Goal: Book appointment/travel/reservation

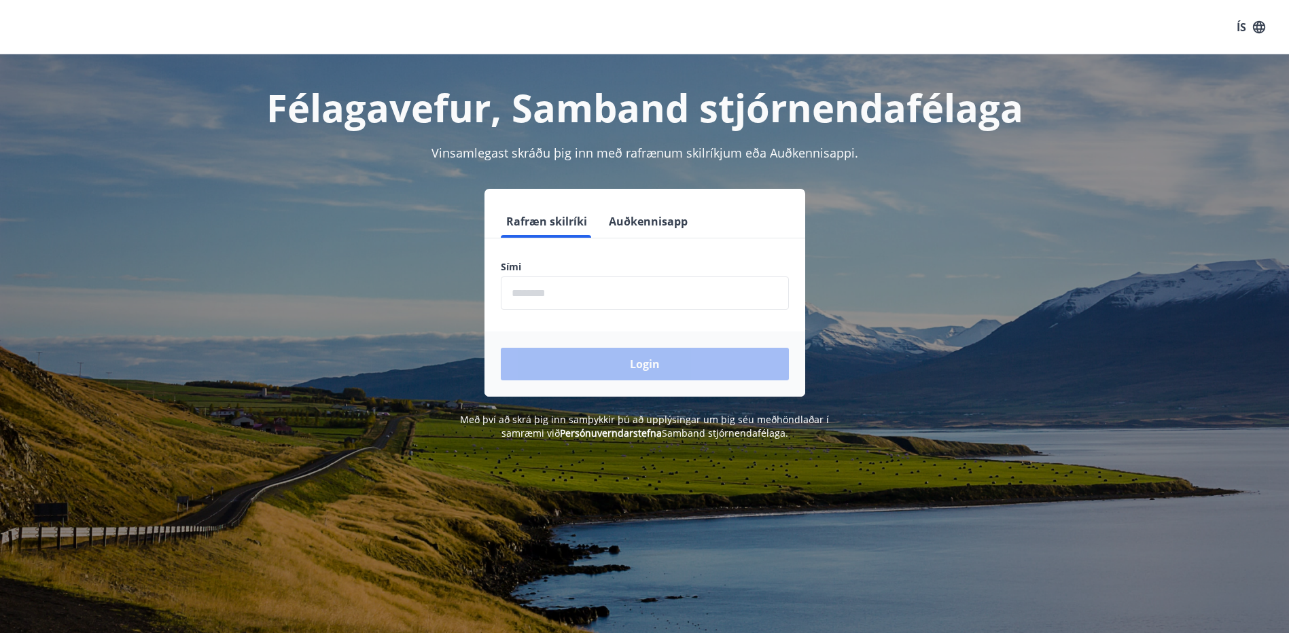
click at [724, 296] on input "phone" at bounding box center [645, 293] width 288 height 33
type input "********"
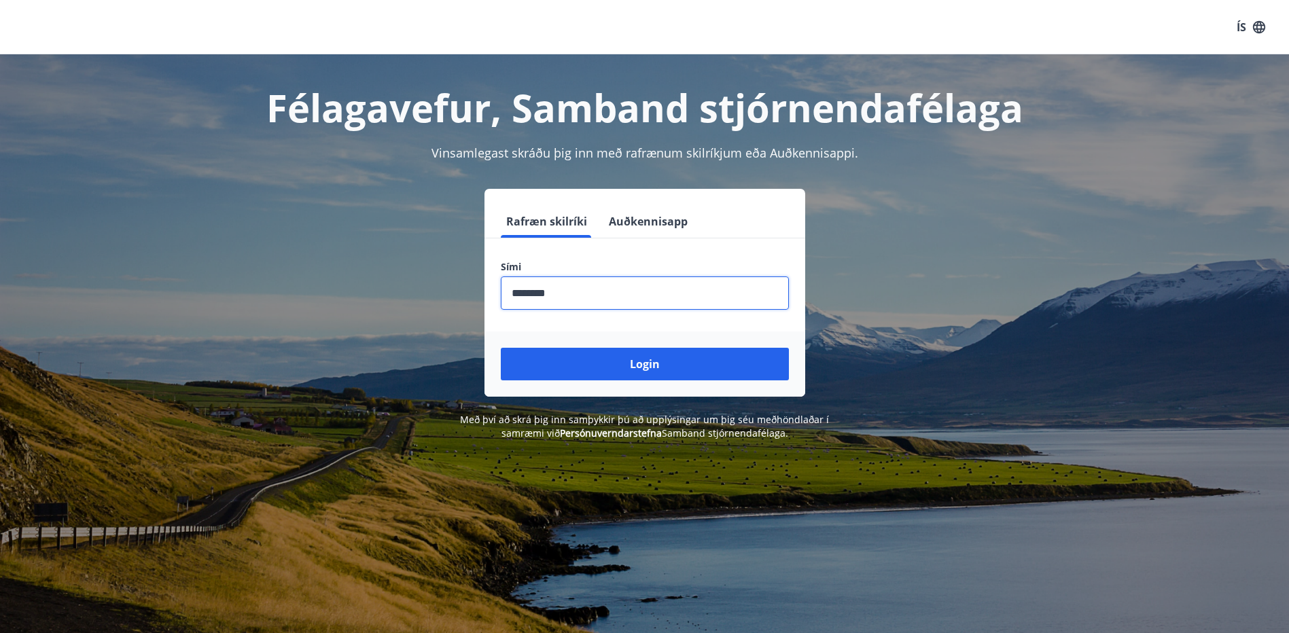
click at [629, 370] on button "Login" at bounding box center [645, 364] width 288 height 33
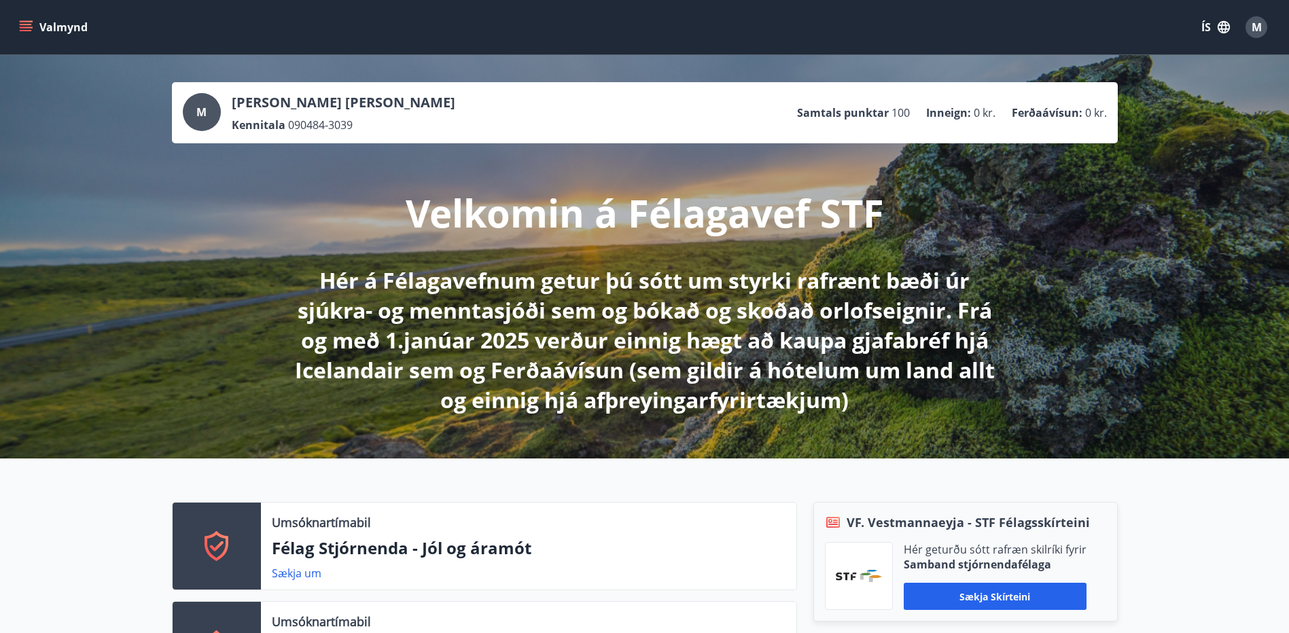
click at [41, 27] on button "Valmynd" at bounding box center [54, 27] width 77 height 24
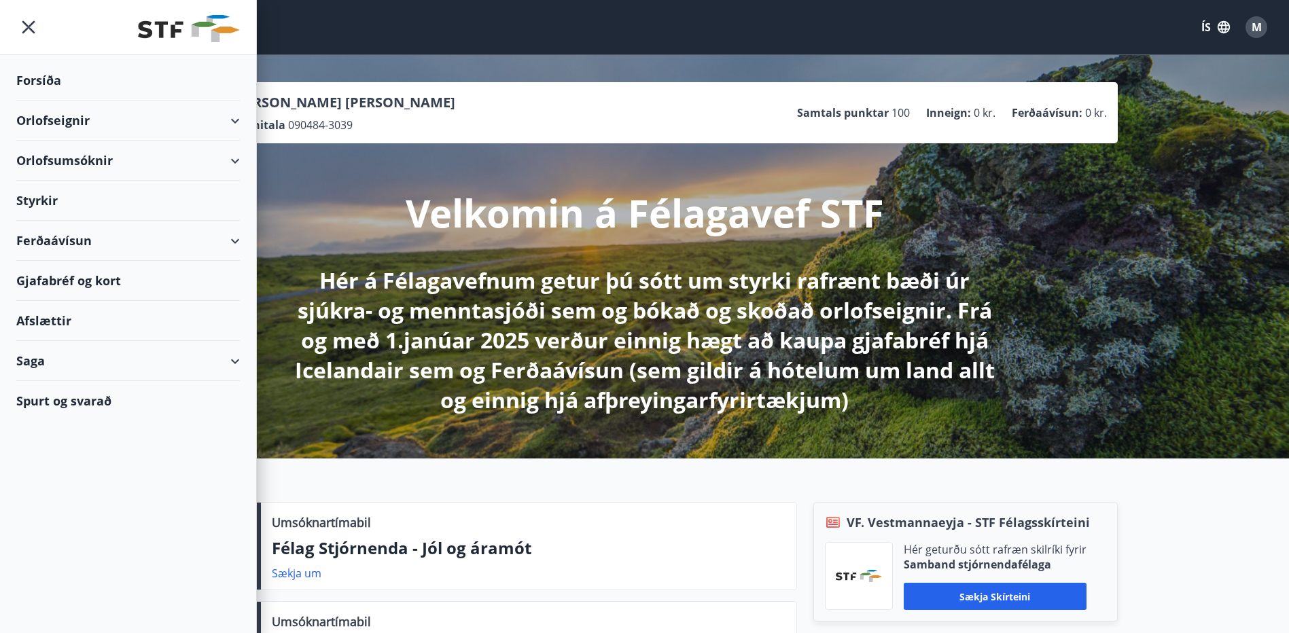
click at [211, 122] on div "Orlofseignir" at bounding box center [128, 121] width 224 height 40
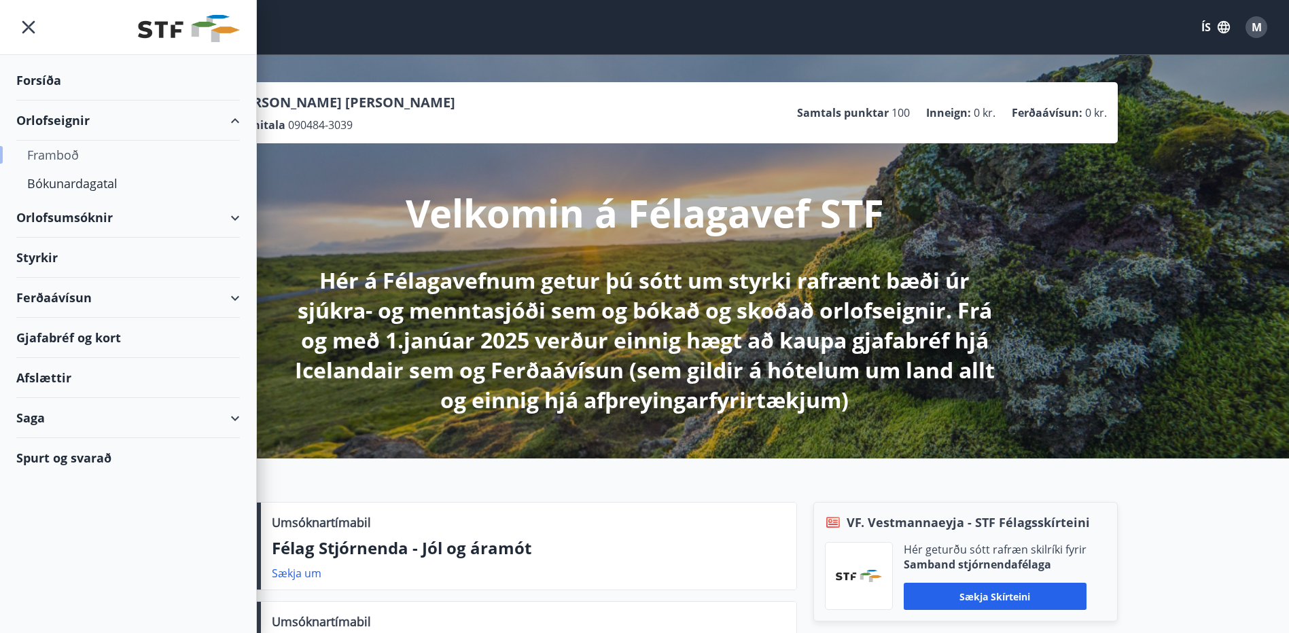
click at [65, 158] on div "Framboð" at bounding box center [128, 155] width 202 height 29
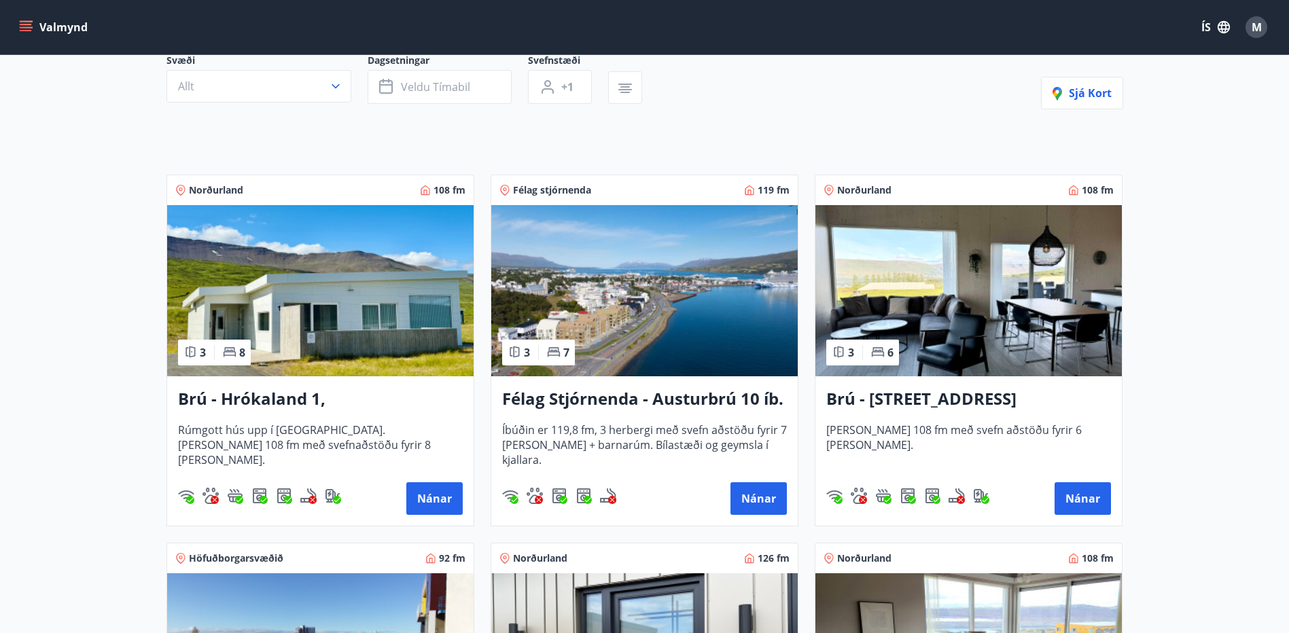
scroll to position [272, 0]
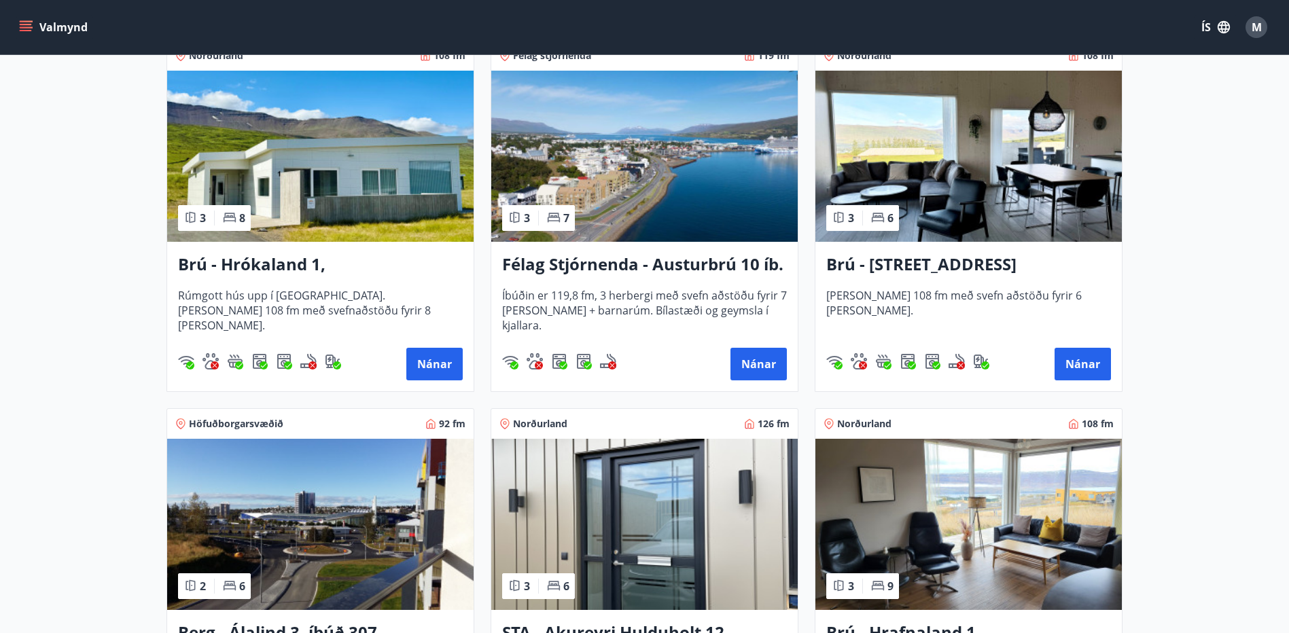
click at [279, 269] on h3 "Brú - Hrókaland 1, Akureyri" at bounding box center [320, 265] width 285 height 24
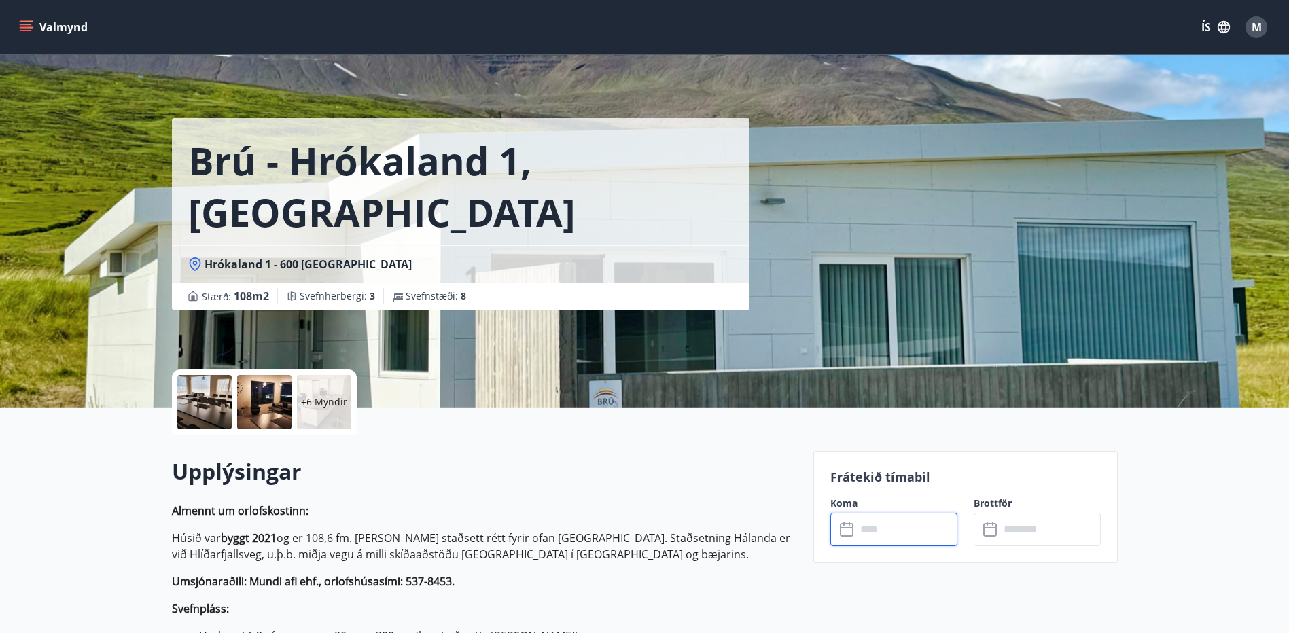
click at [879, 534] on input "text" at bounding box center [906, 529] width 101 height 33
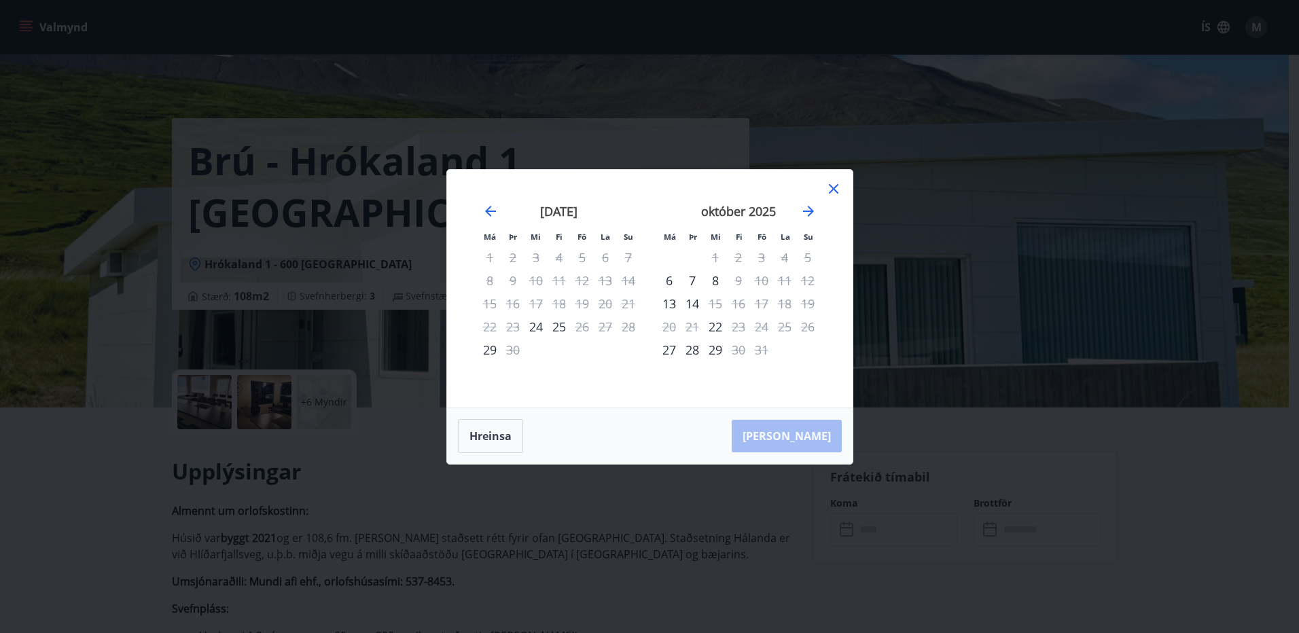
click at [813, 222] on div "október 2025" at bounding box center [739, 216] width 162 height 60
click at [811, 216] on icon "Move forward to switch to the next month." at bounding box center [808, 211] width 16 height 16
click at [807, 207] on icon "Move forward to switch to the next month." at bounding box center [808, 211] width 16 height 16
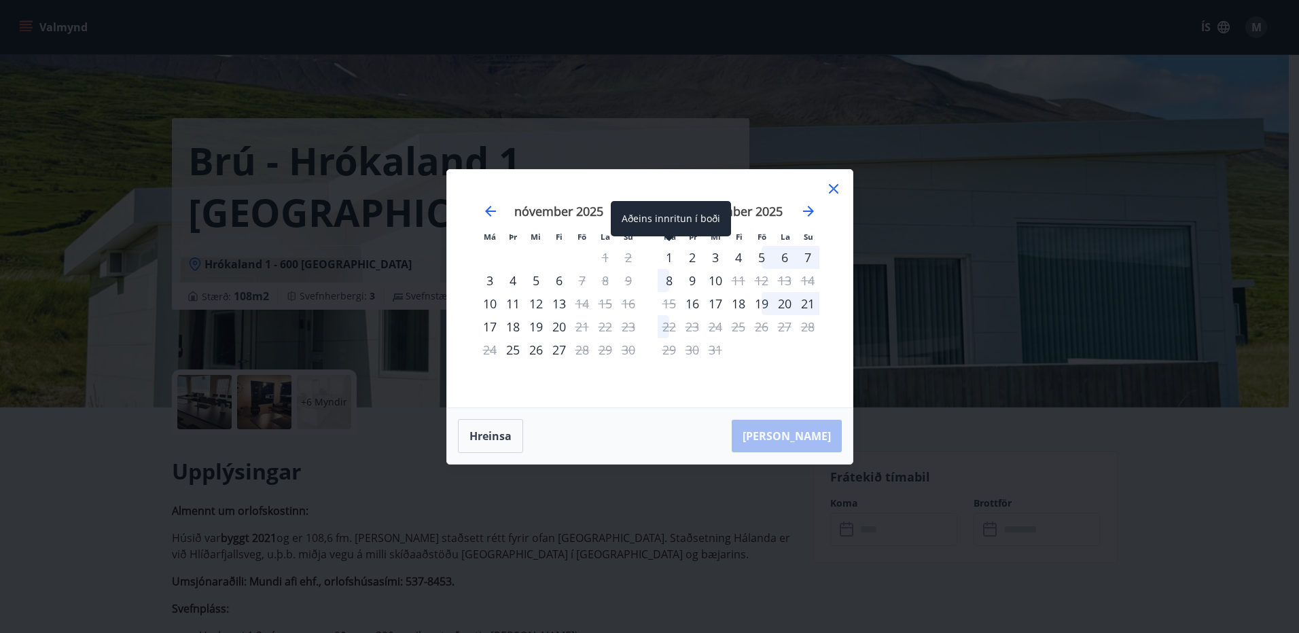
click at [667, 251] on div "1" at bounding box center [669, 257] width 23 height 23
click at [807, 253] on div "7" at bounding box center [807, 257] width 23 height 23
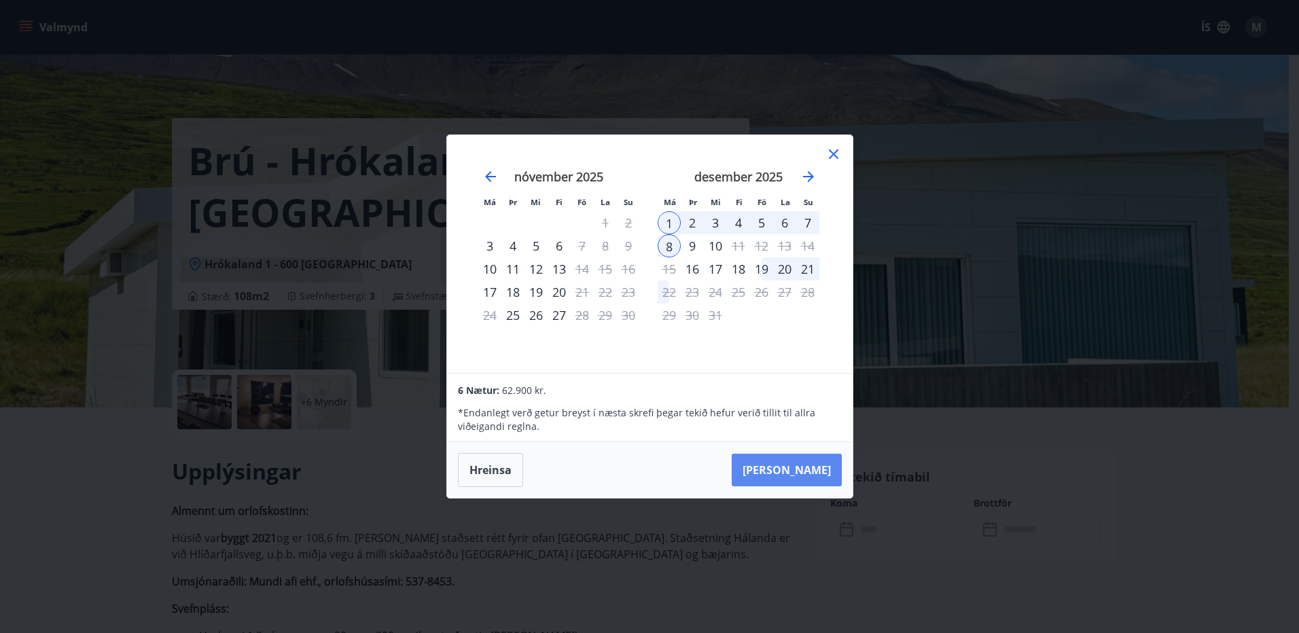
click at [810, 467] on button "Taka Frá" at bounding box center [787, 470] width 110 height 33
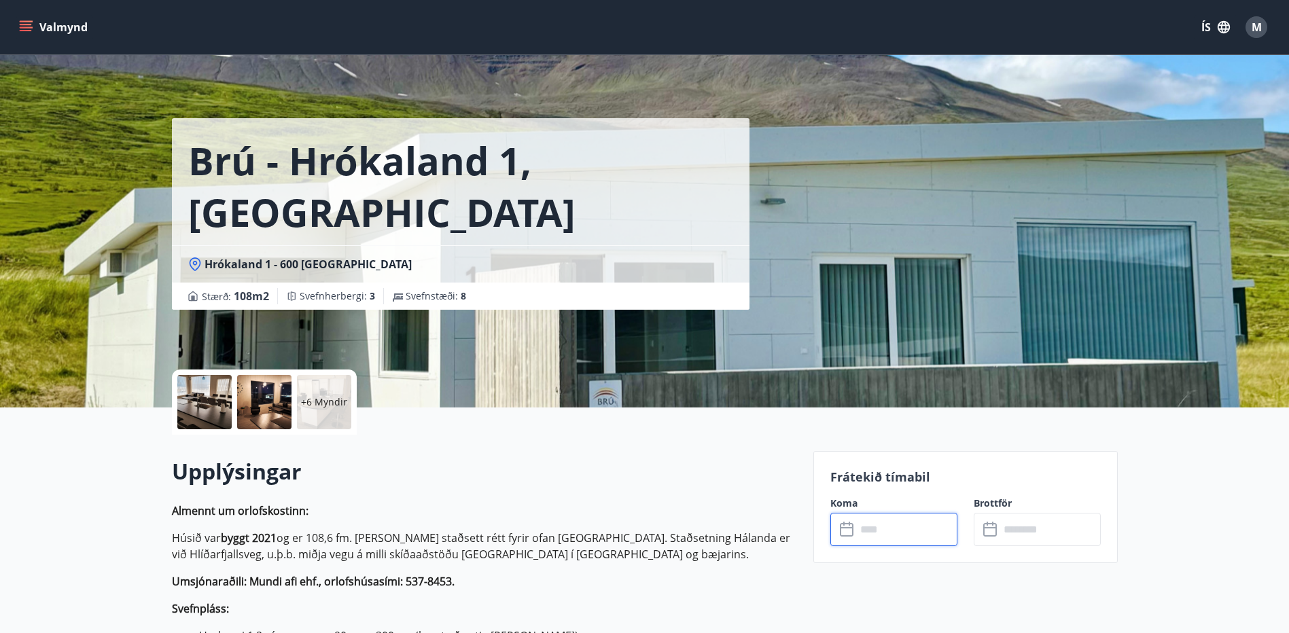
type input "******"
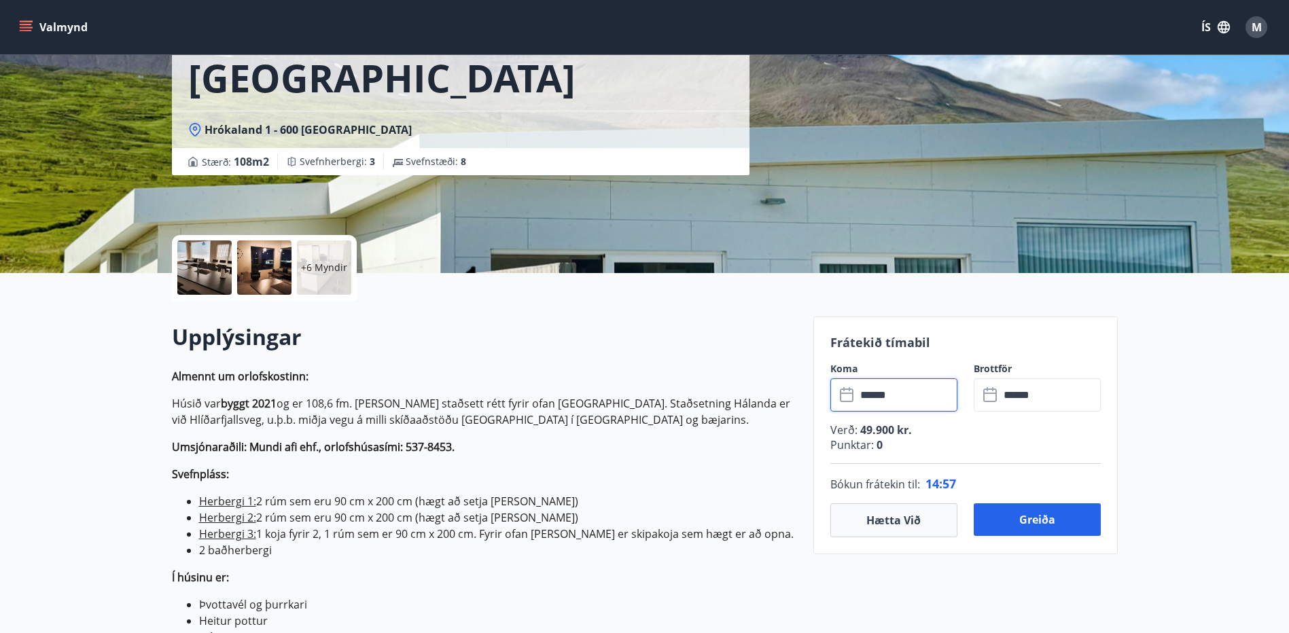
scroll to position [136, 0]
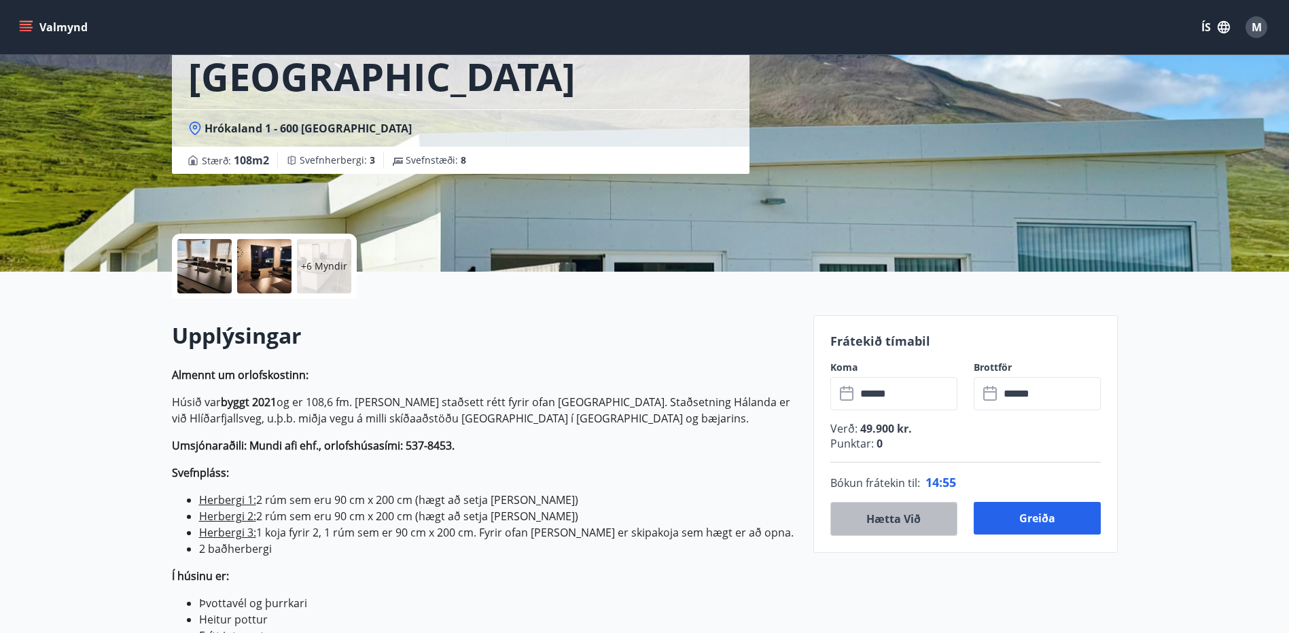
drag, startPoint x: 860, startPoint y: 506, endPoint x: 864, endPoint y: 511, distance: 7.2
click at [860, 506] on button "Hætta við" at bounding box center [893, 519] width 127 height 34
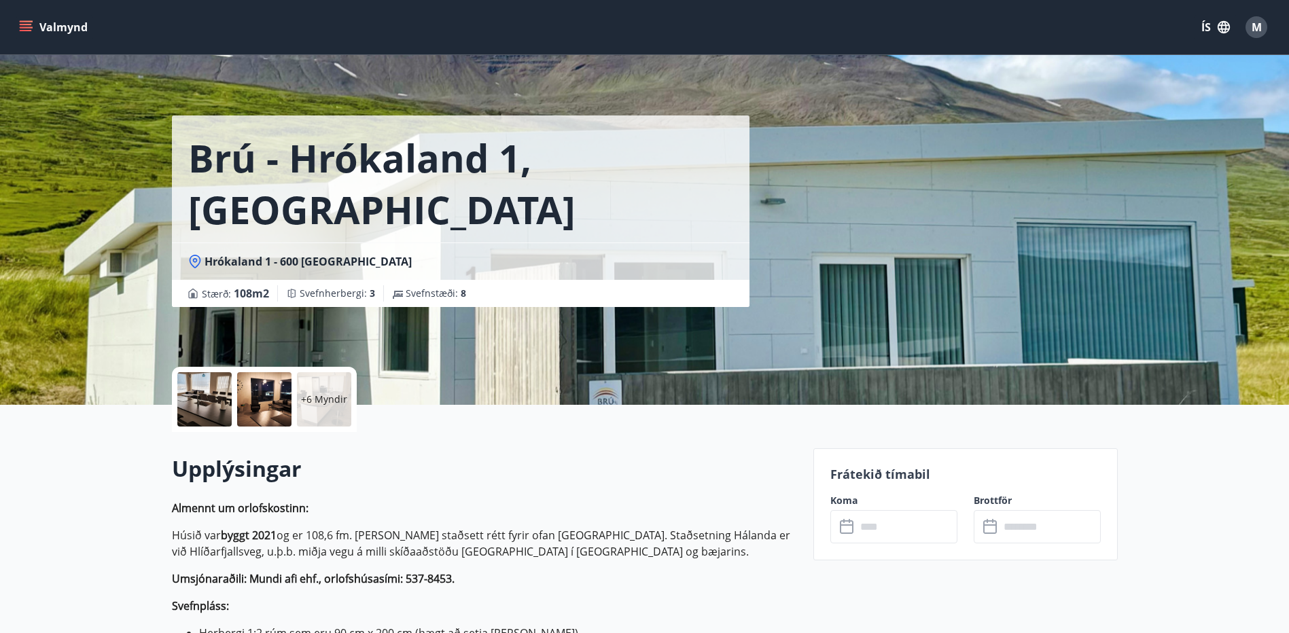
scroll to position [0, 0]
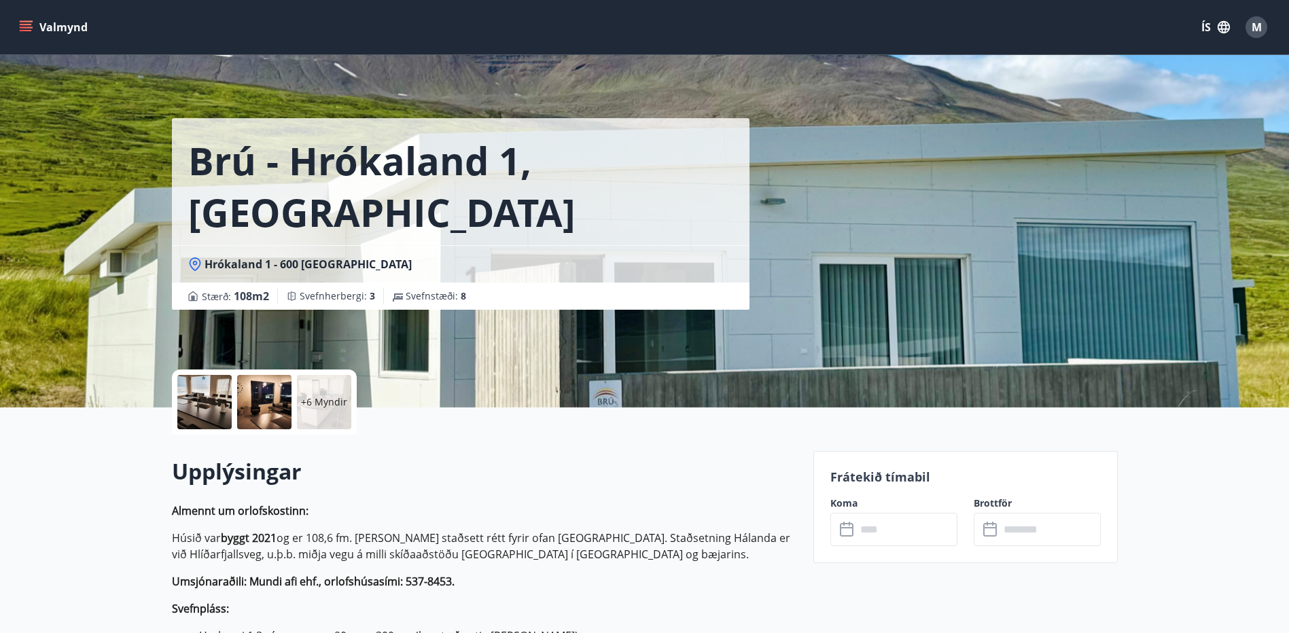
scroll to position [2, 0]
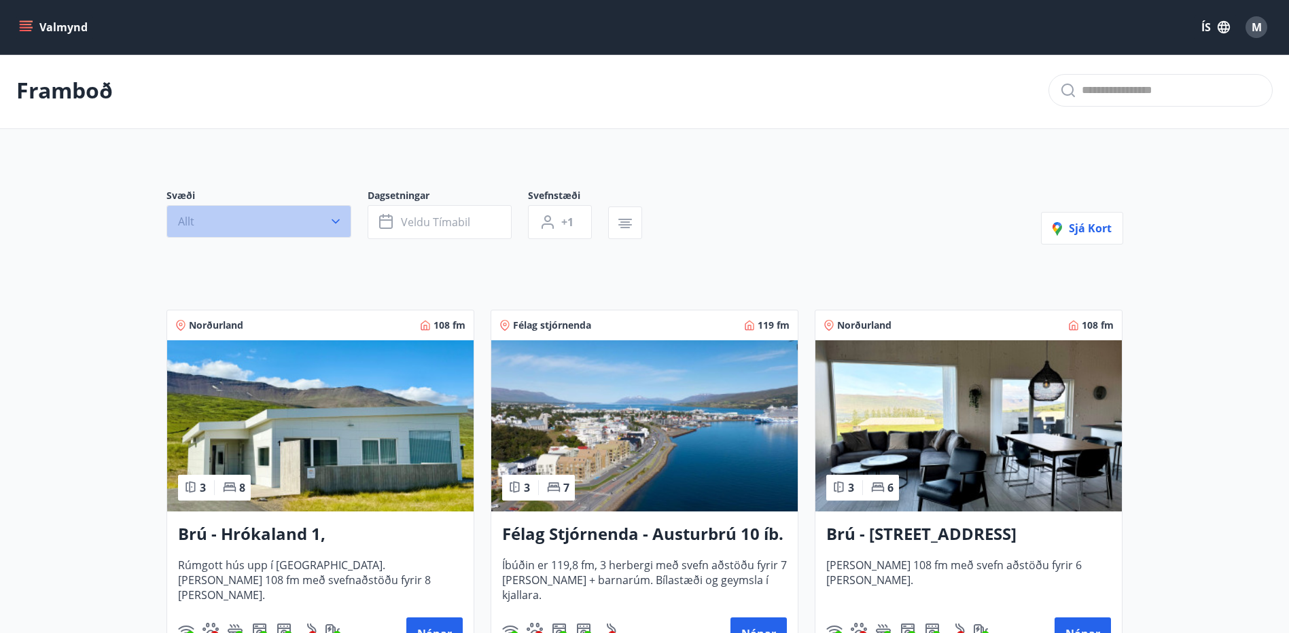
click at [343, 211] on button "Allt" at bounding box center [258, 221] width 185 height 33
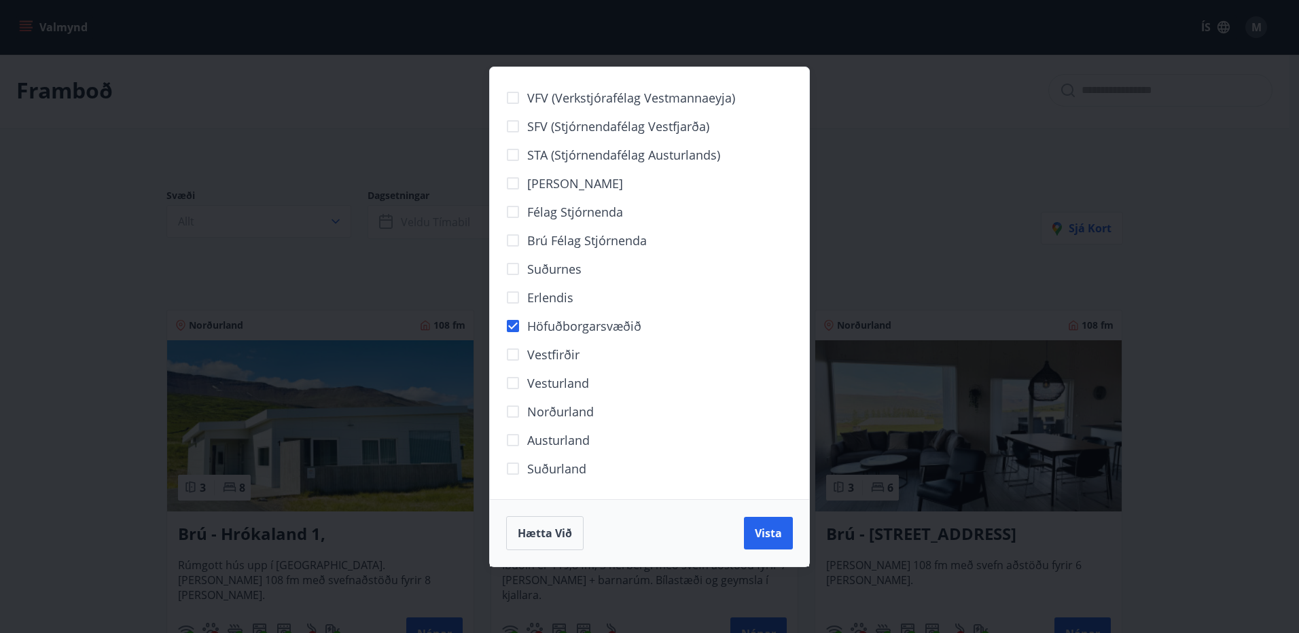
click at [775, 536] on span "Vista" at bounding box center [768, 533] width 27 height 15
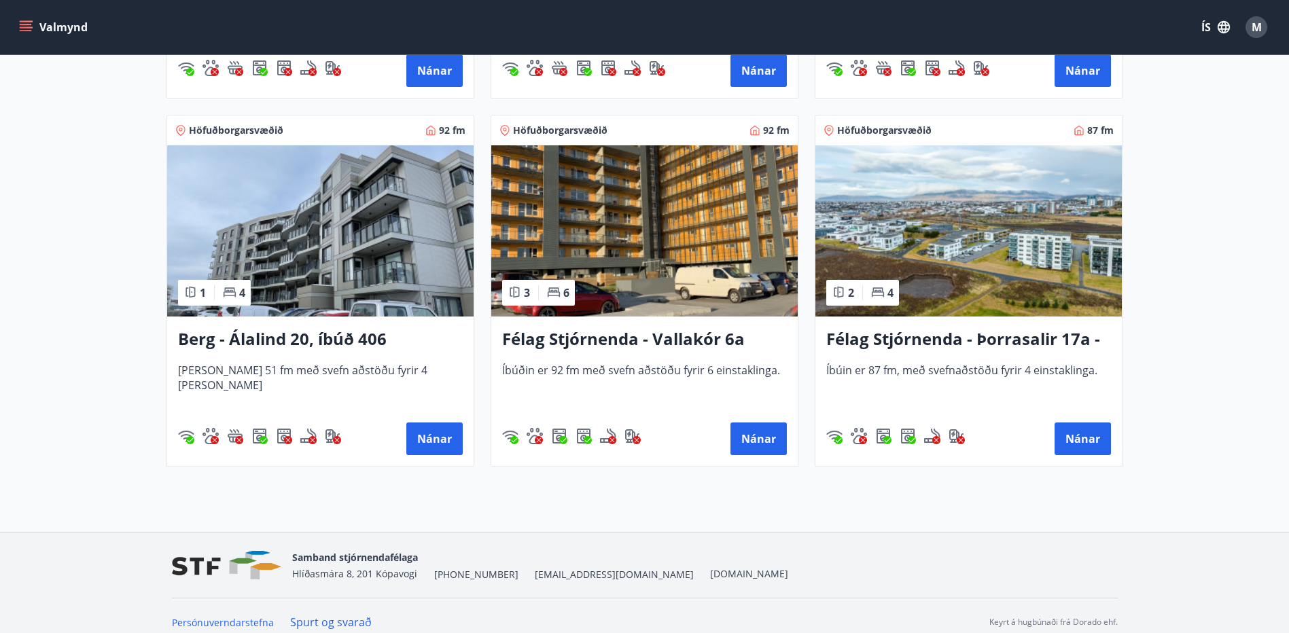
scroll to position [979, 0]
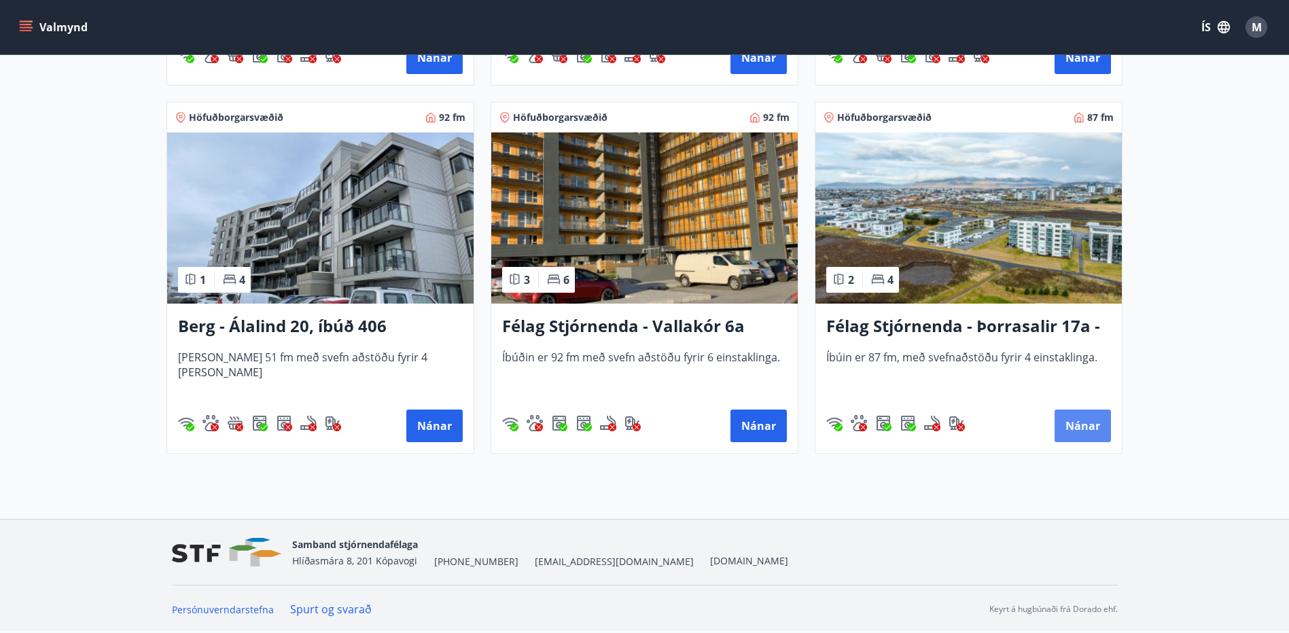
click at [1074, 427] on button "Nánar" at bounding box center [1083, 426] width 56 height 33
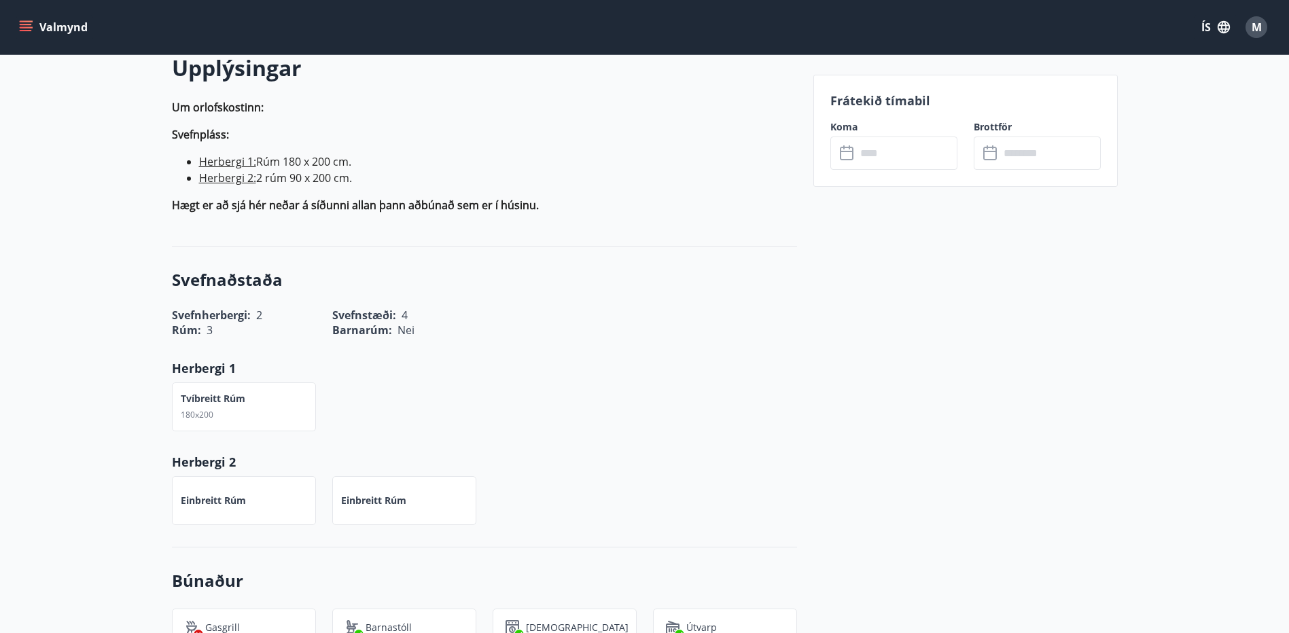
scroll to position [400, 0]
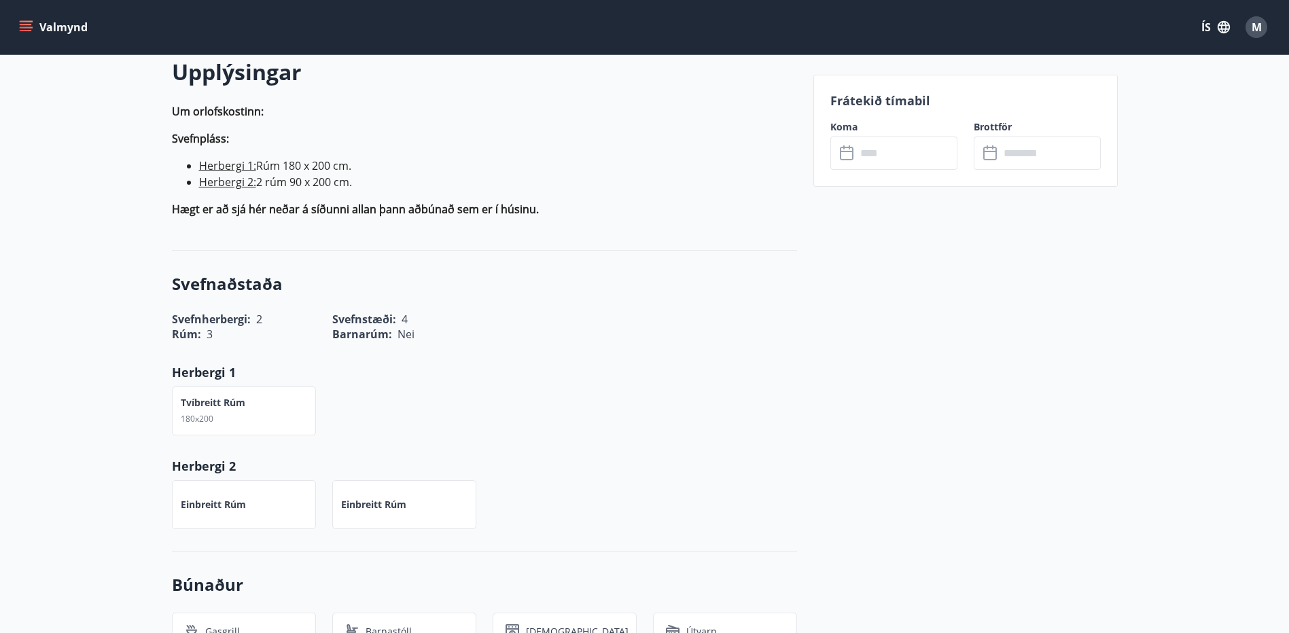
click at [862, 148] on input "text" at bounding box center [906, 153] width 101 height 33
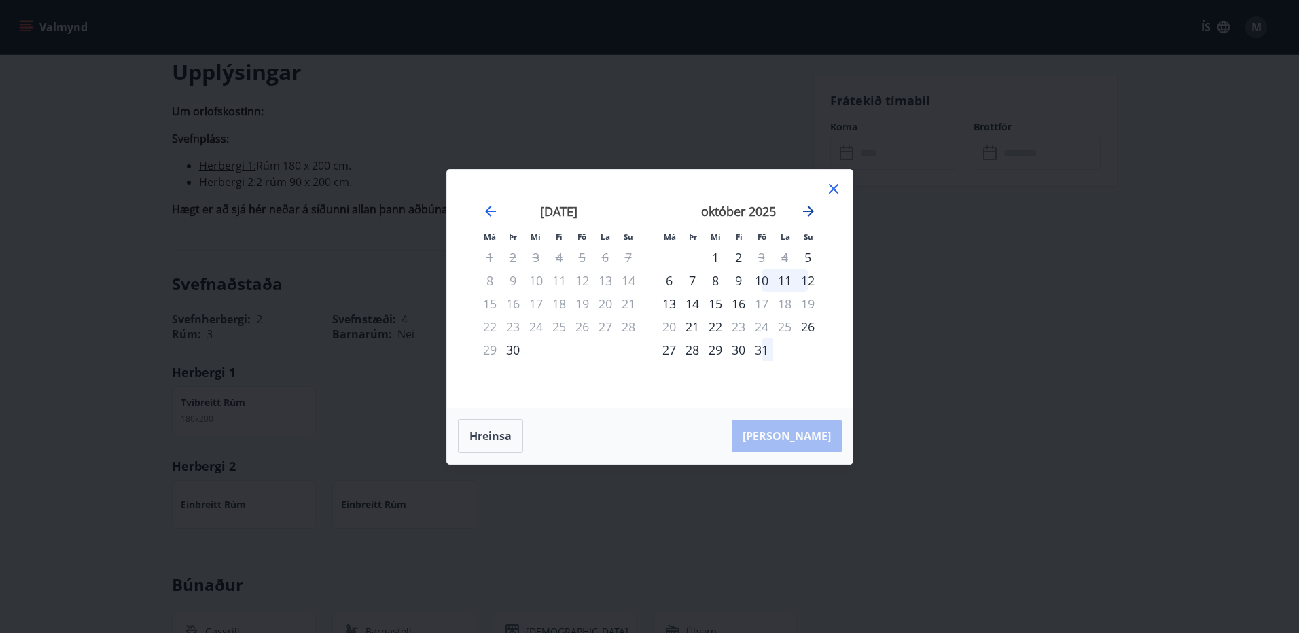
click at [810, 208] on icon "Move forward to switch to the next month." at bounding box center [808, 211] width 11 height 11
click at [809, 210] on icon "Move forward to switch to the next month." at bounding box center [808, 211] width 16 height 16
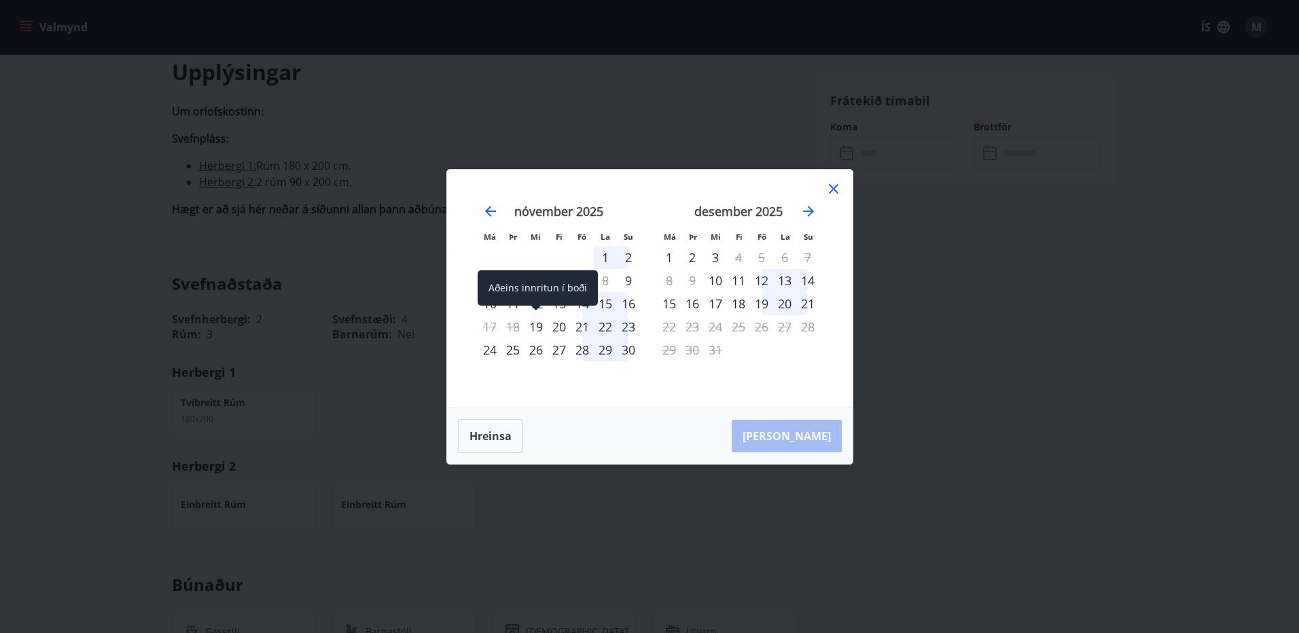
click at [531, 325] on div "19" at bounding box center [536, 326] width 23 height 23
click at [540, 334] on div "19" at bounding box center [536, 326] width 23 height 23
click at [629, 351] on div "30" at bounding box center [628, 349] width 23 height 23
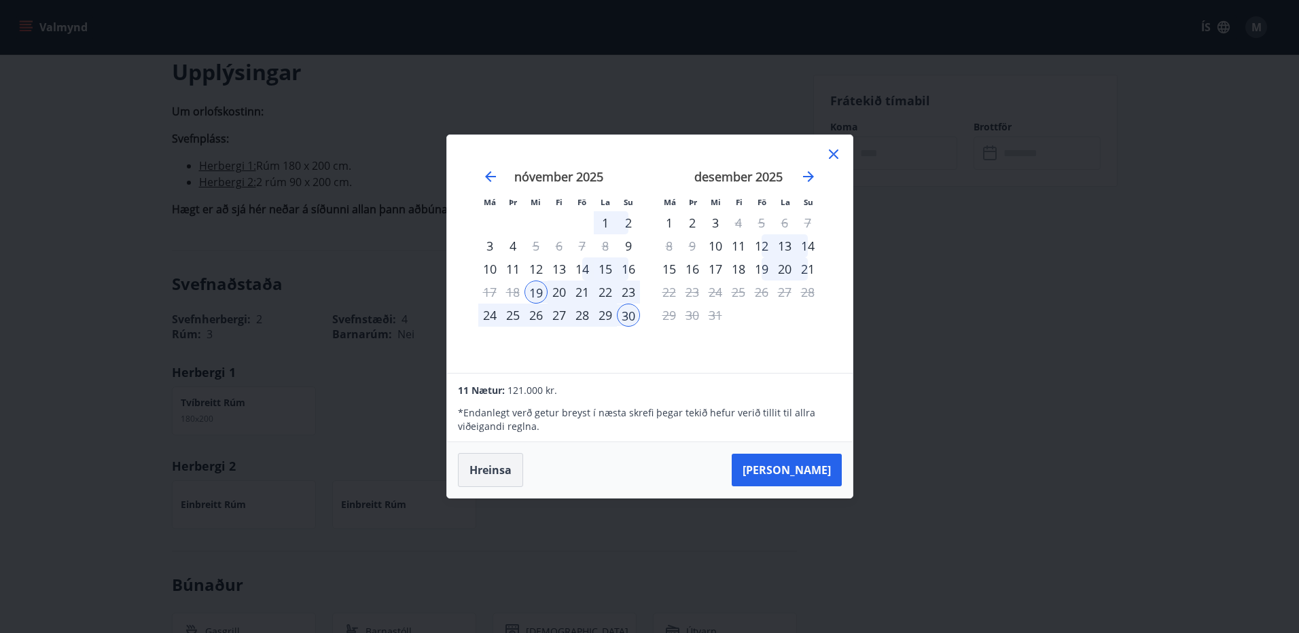
click at [471, 475] on button "Hreinsa" at bounding box center [490, 470] width 65 height 34
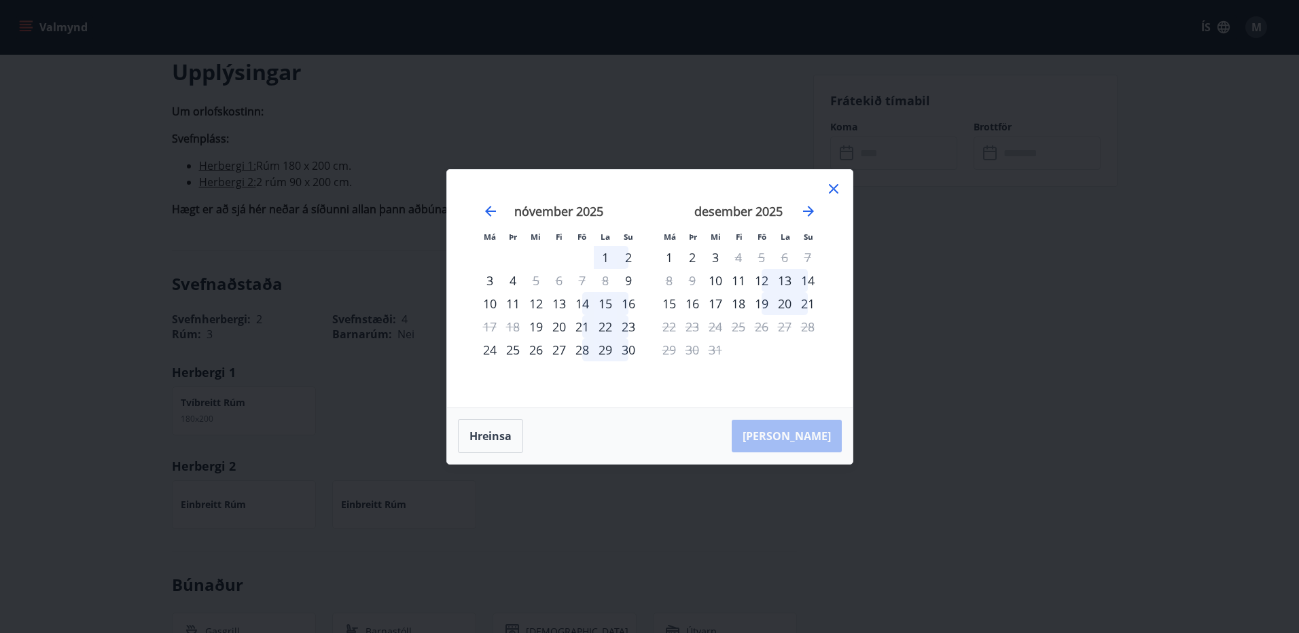
click at [830, 186] on icon at bounding box center [834, 189] width 16 height 16
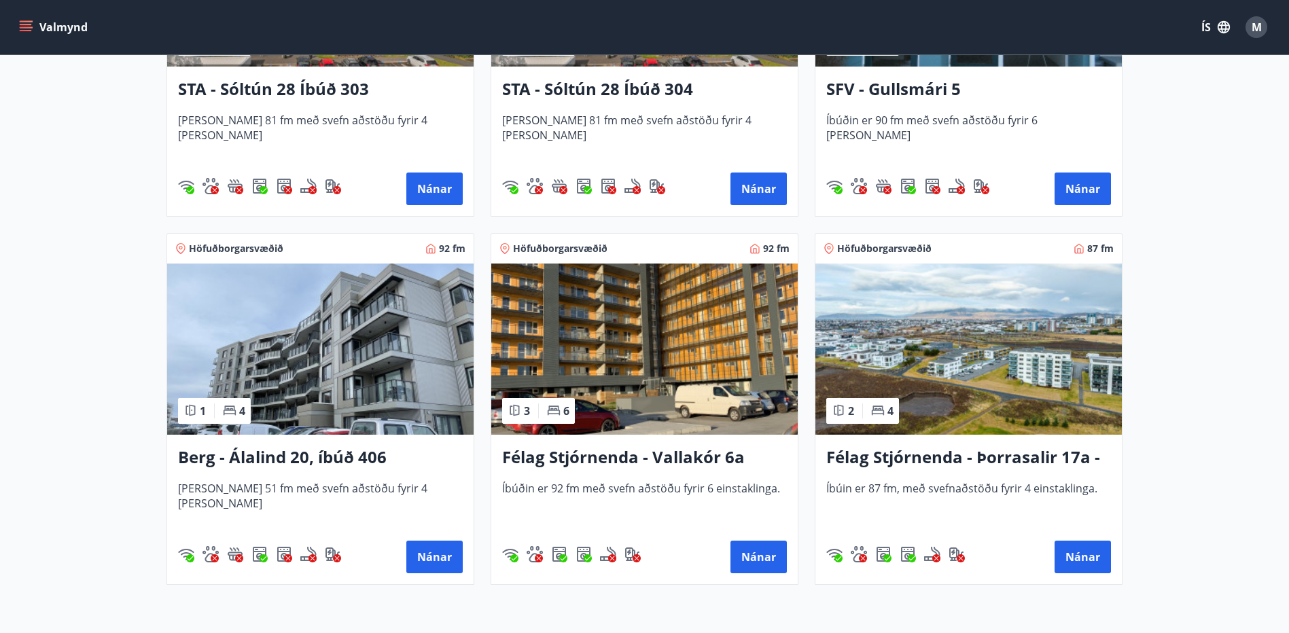
scroll to position [883, 0]
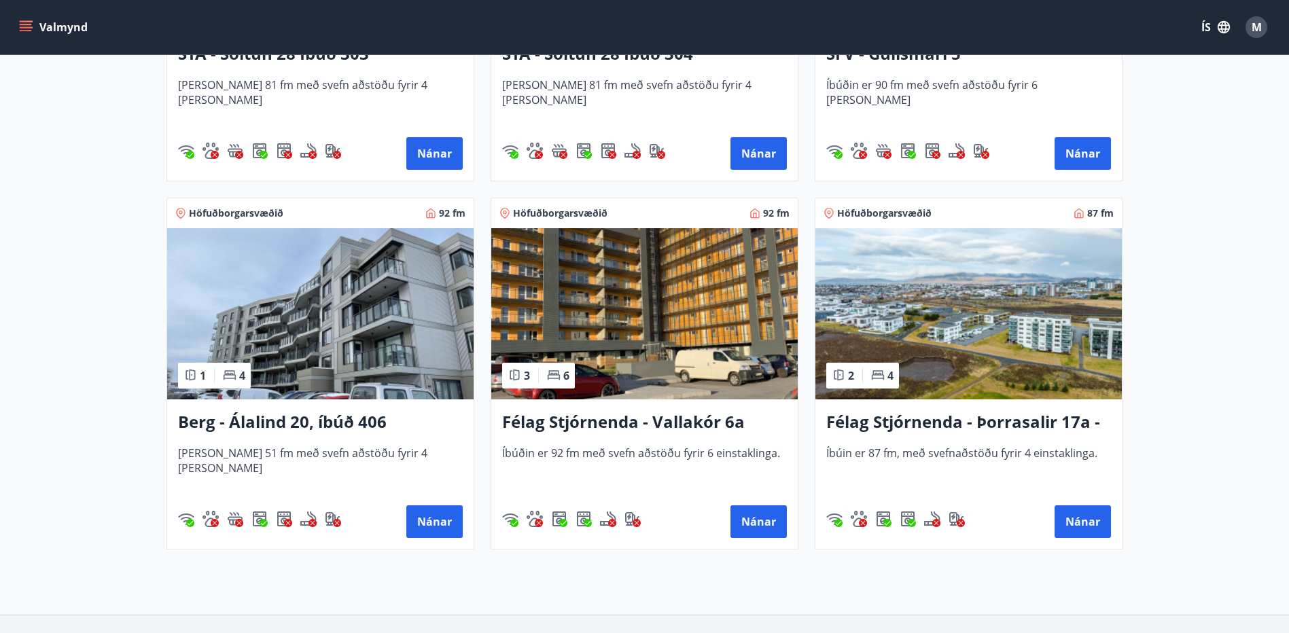
click at [596, 303] on img at bounding box center [644, 313] width 306 height 171
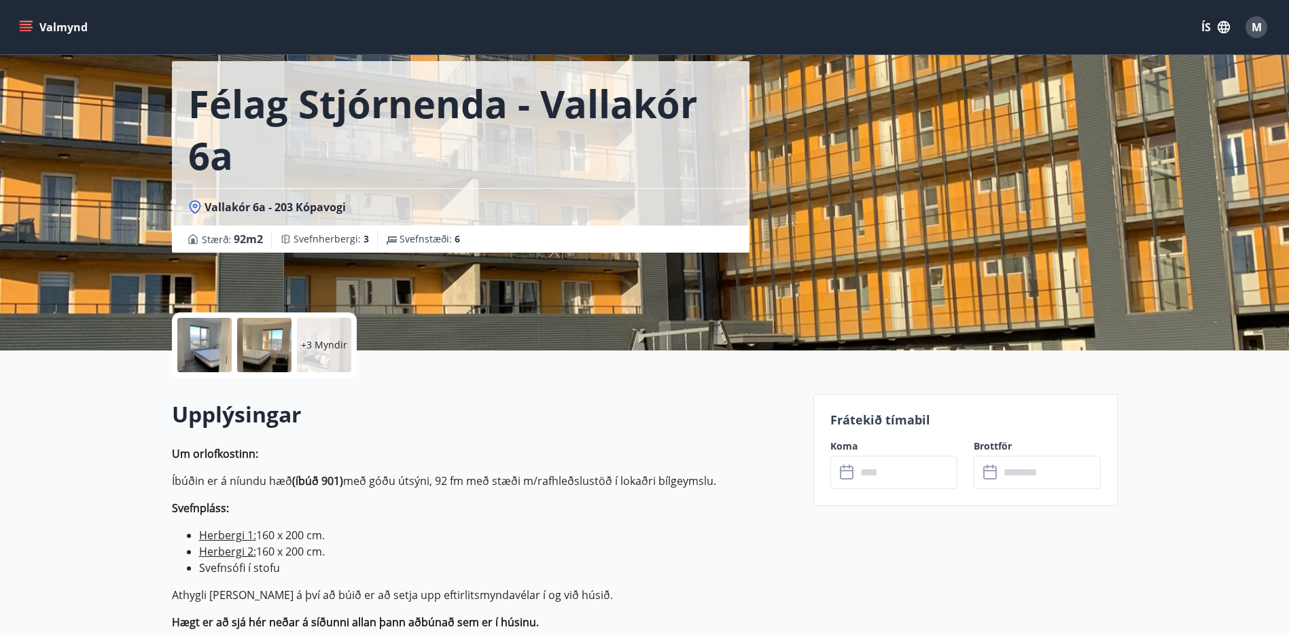
scroll to position [136, 0]
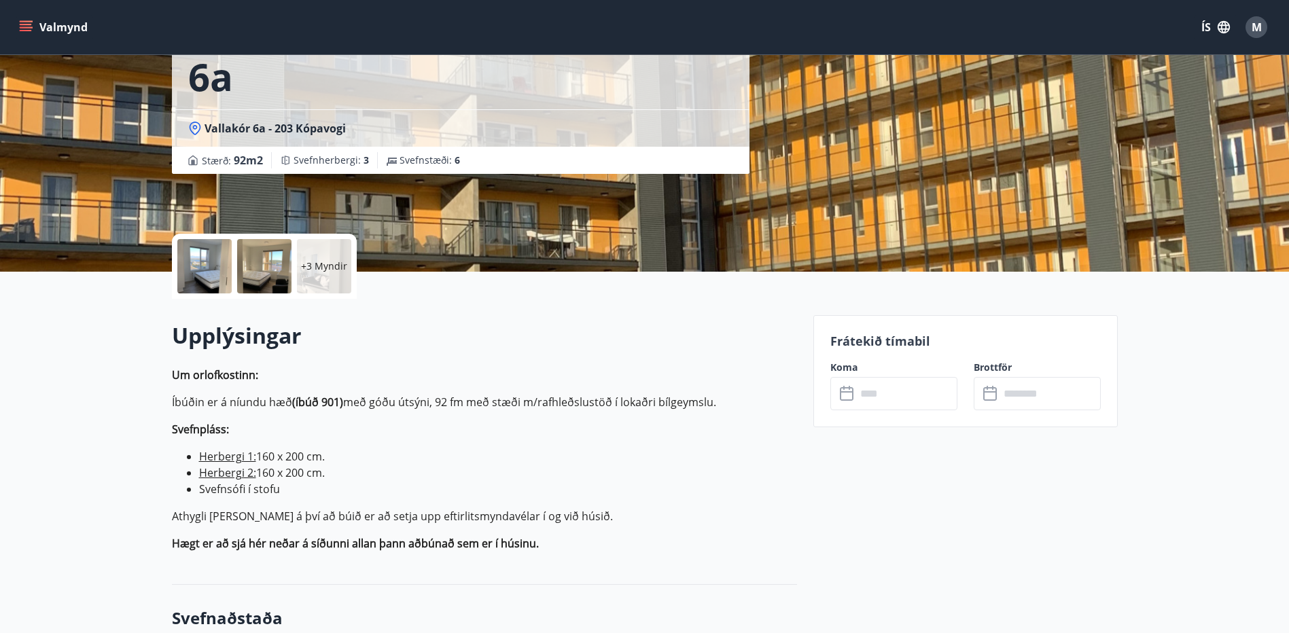
click at [880, 387] on input "text" at bounding box center [906, 393] width 101 height 33
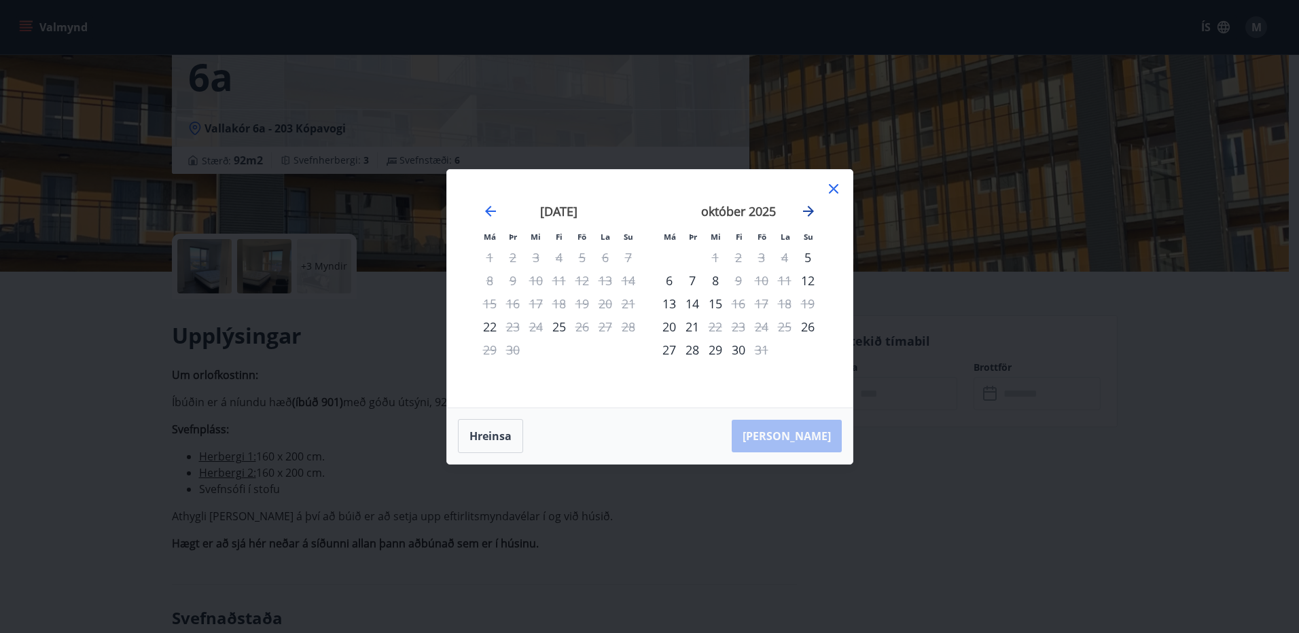
click at [811, 205] on icon "Move forward to switch to the next month." at bounding box center [808, 211] width 16 height 16
click at [667, 349] on div "24" at bounding box center [669, 349] width 23 height 23
click at [808, 348] on div "30" at bounding box center [807, 349] width 23 height 23
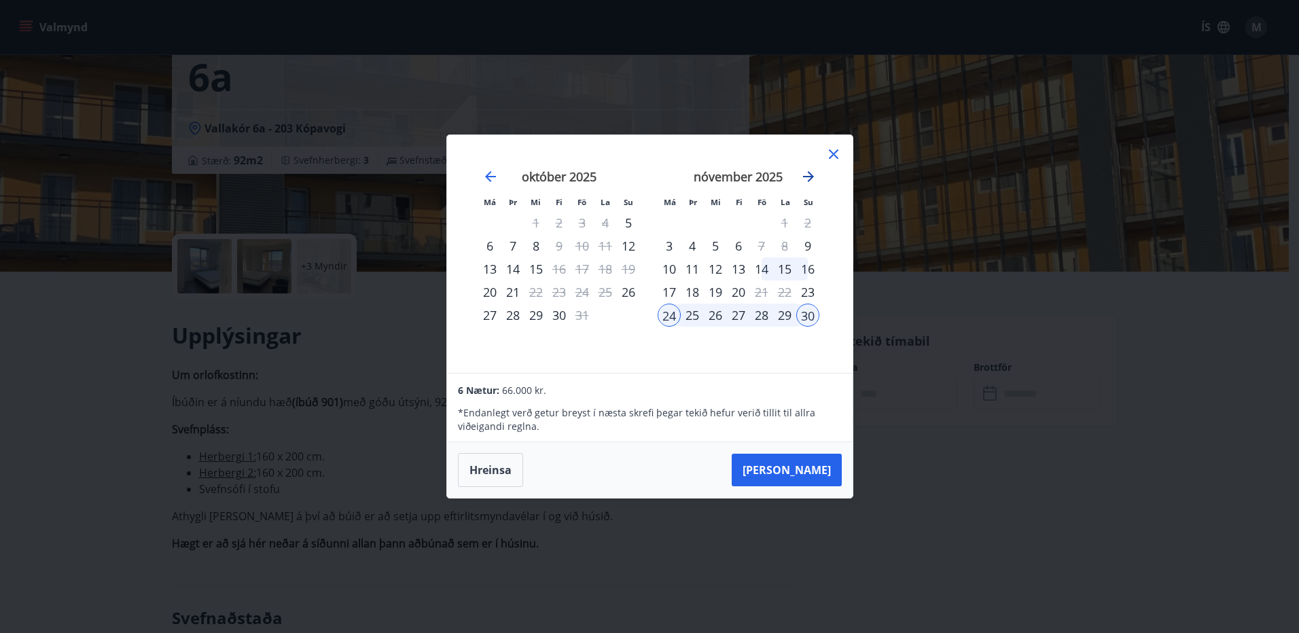
click at [806, 175] on icon "Move forward to switch to the next month." at bounding box center [808, 177] width 16 height 16
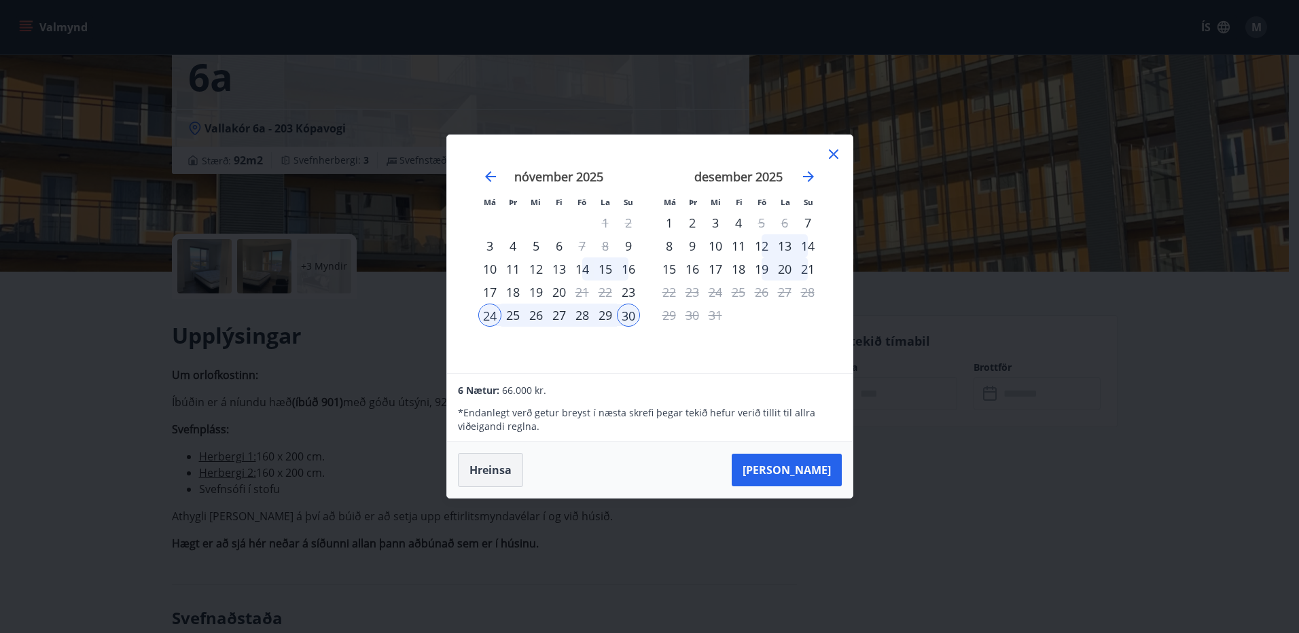
click at [483, 476] on button "Hreinsa" at bounding box center [490, 470] width 65 height 34
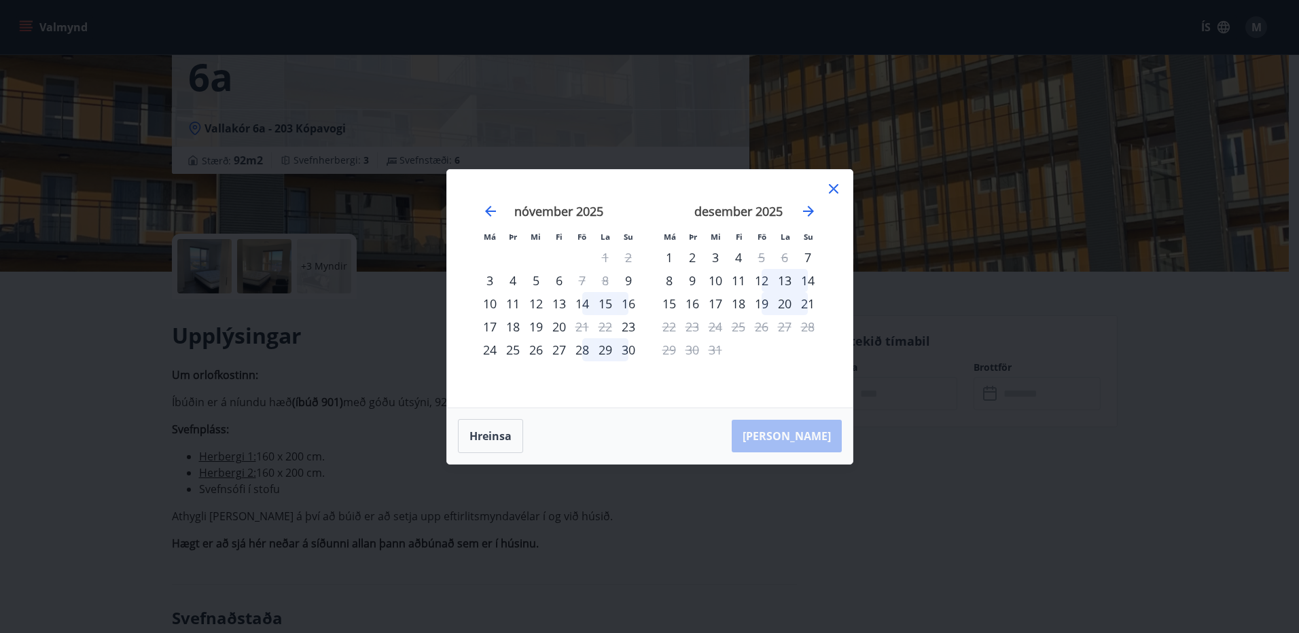
click at [488, 351] on div "24" at bounding box center [489, 349] width 23 height 23
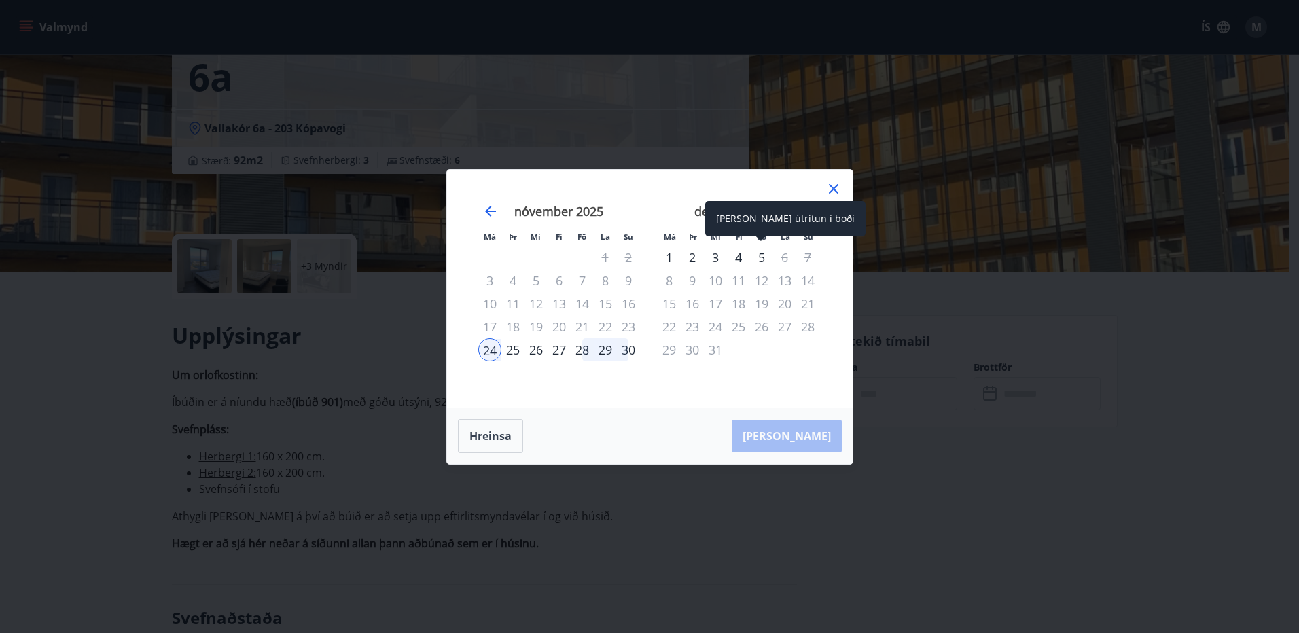
click at [759, 255] on div "5" at bounding box center [761, 257] width 23 height 23
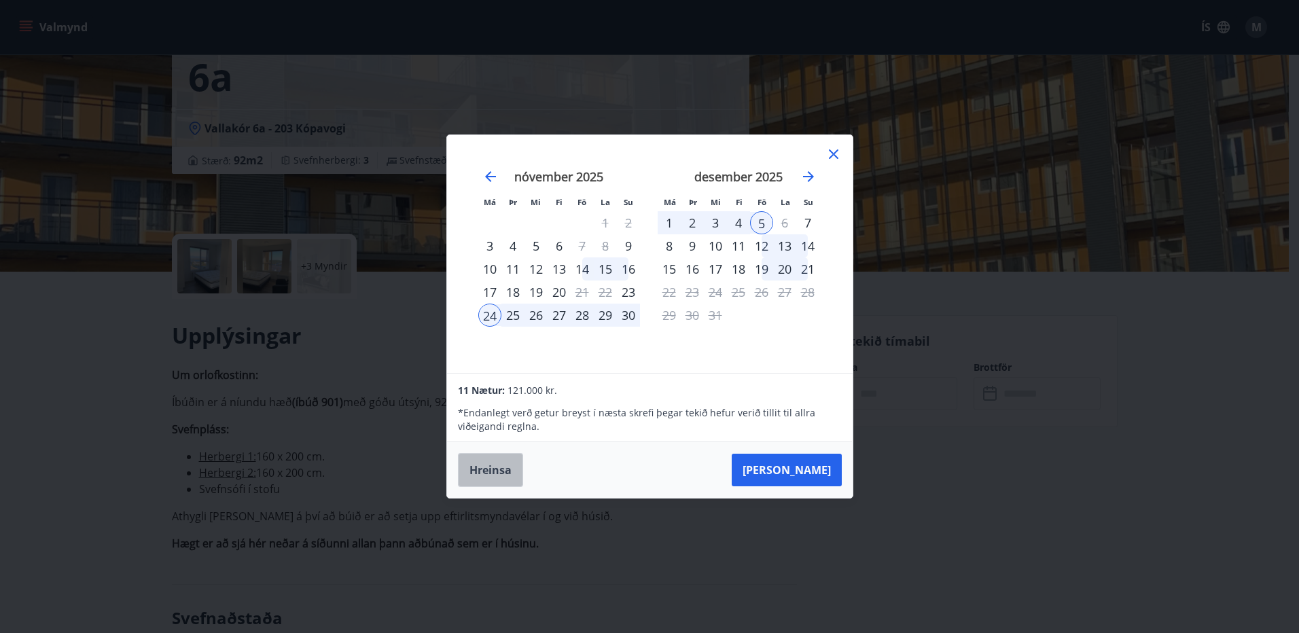
click at [515, 482] on button "Hreinsa" at bounding box center [490, 470] width 65 height 34
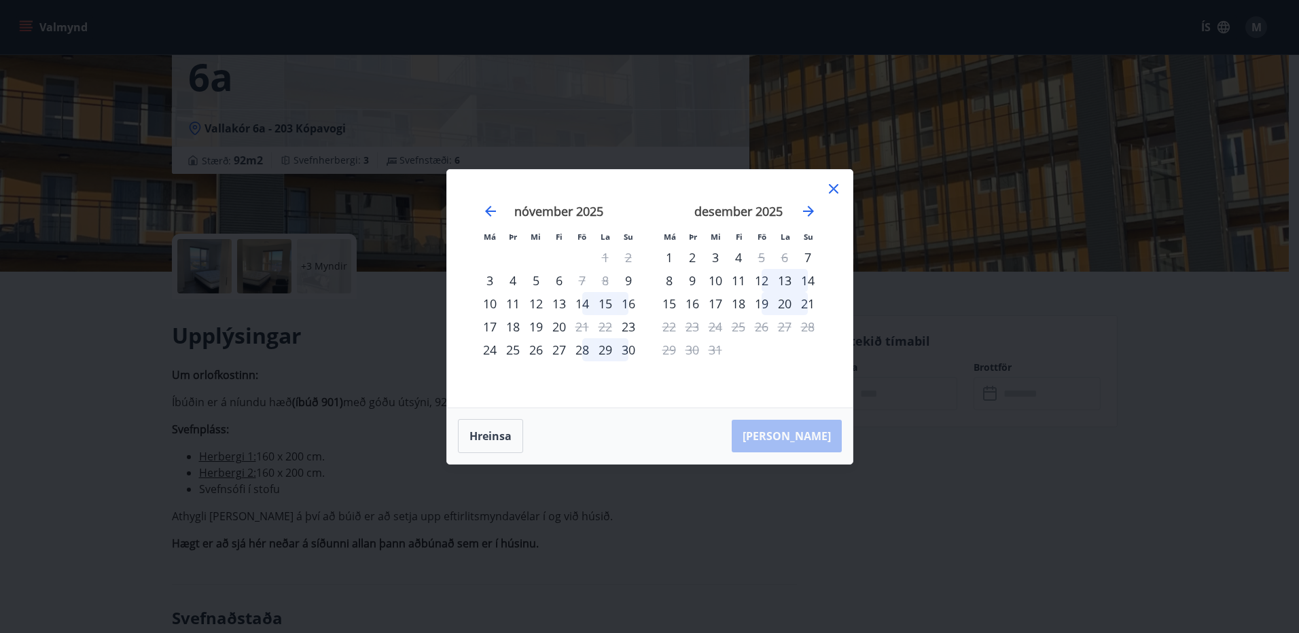
click at [838, 190] on icon at bounding box center [834, 189] width 16 height 16
